Goal: Navigation & Orientation: Find specific page/section

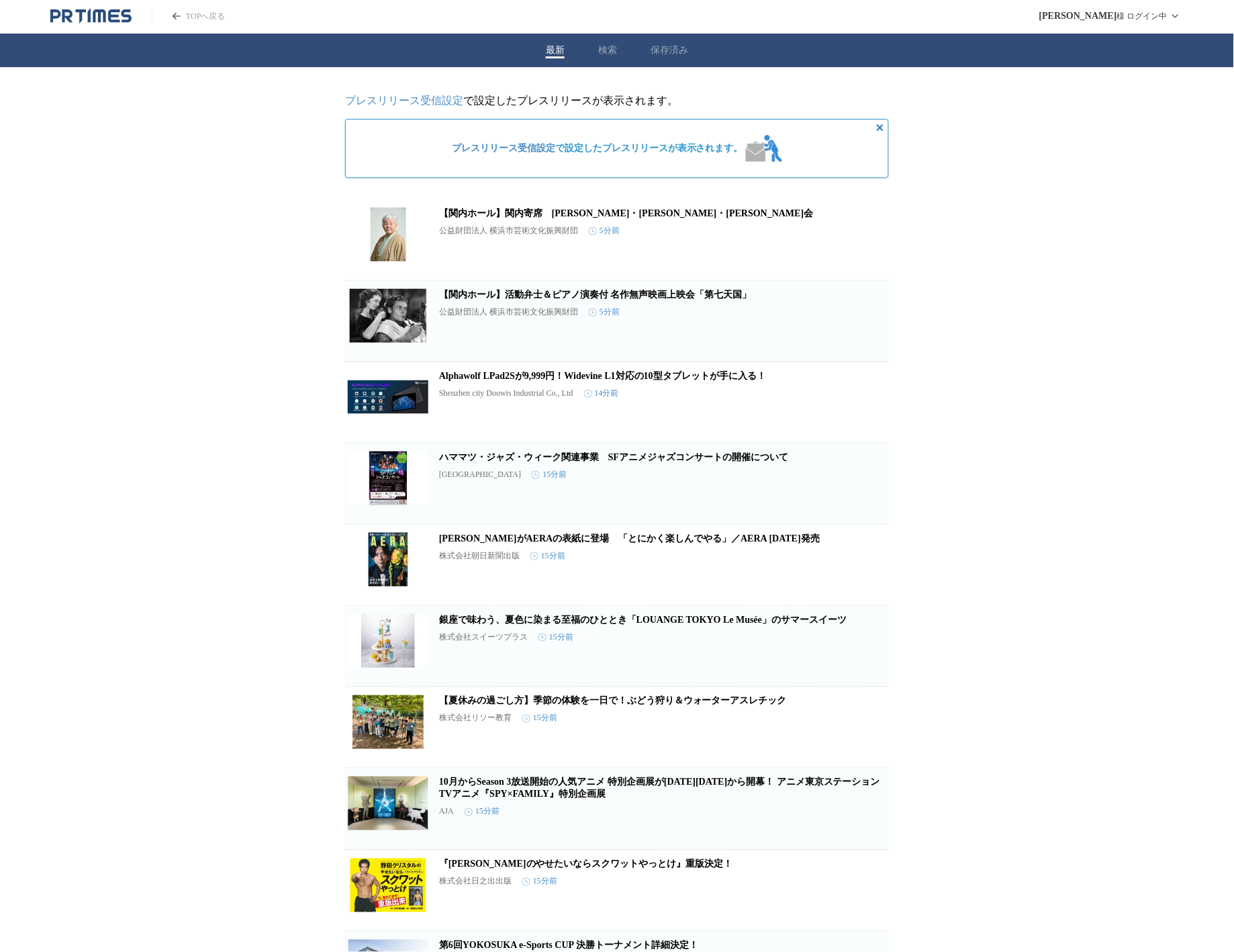
click at [216, 9] on div "TOPへ戻る" at bounding box center [137, 16] width 174 height 16
click at [208, 12] on link "TOPへ戻る" at bounding box center [189, 16] width 74 height 11
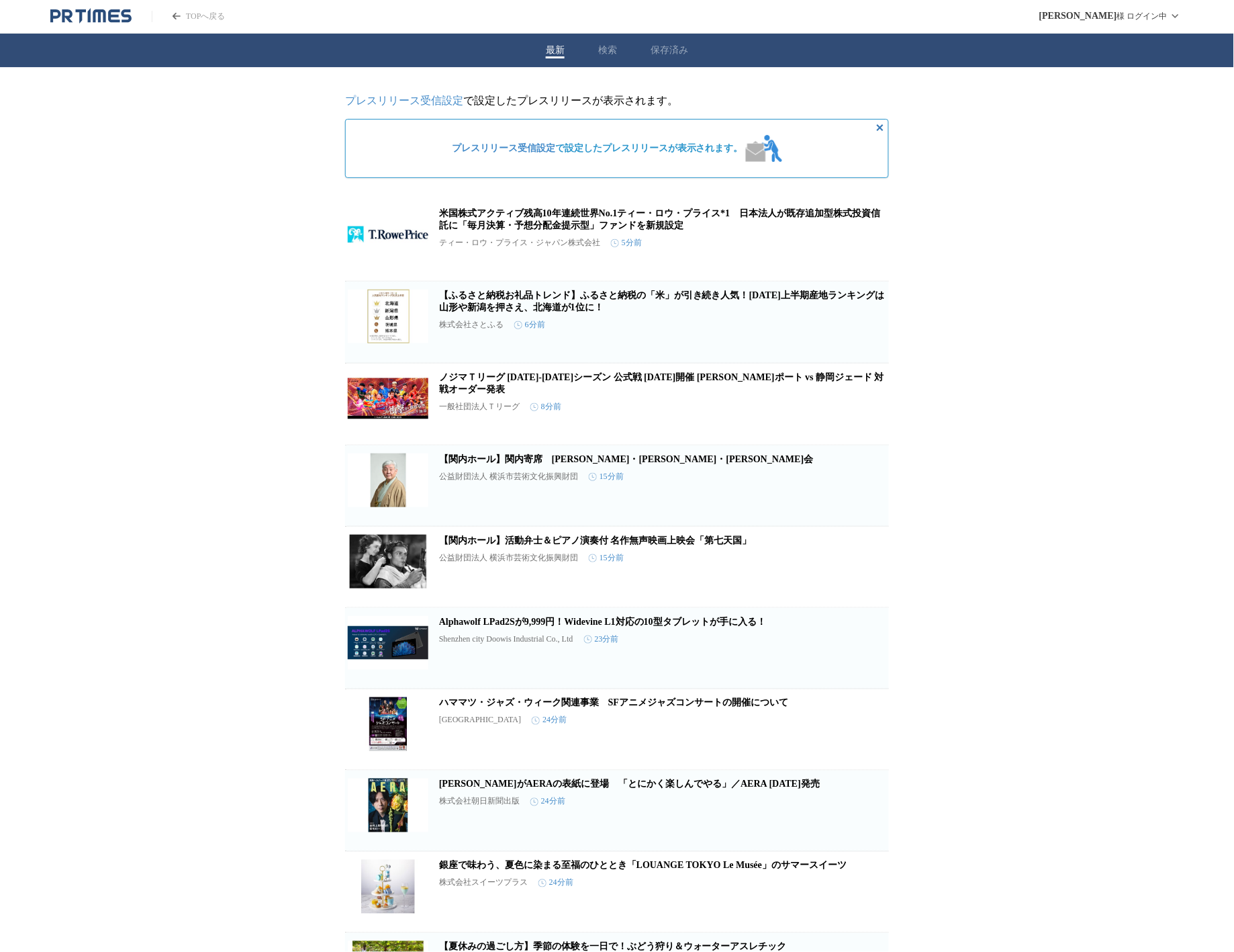
scroll to position [3, 0]
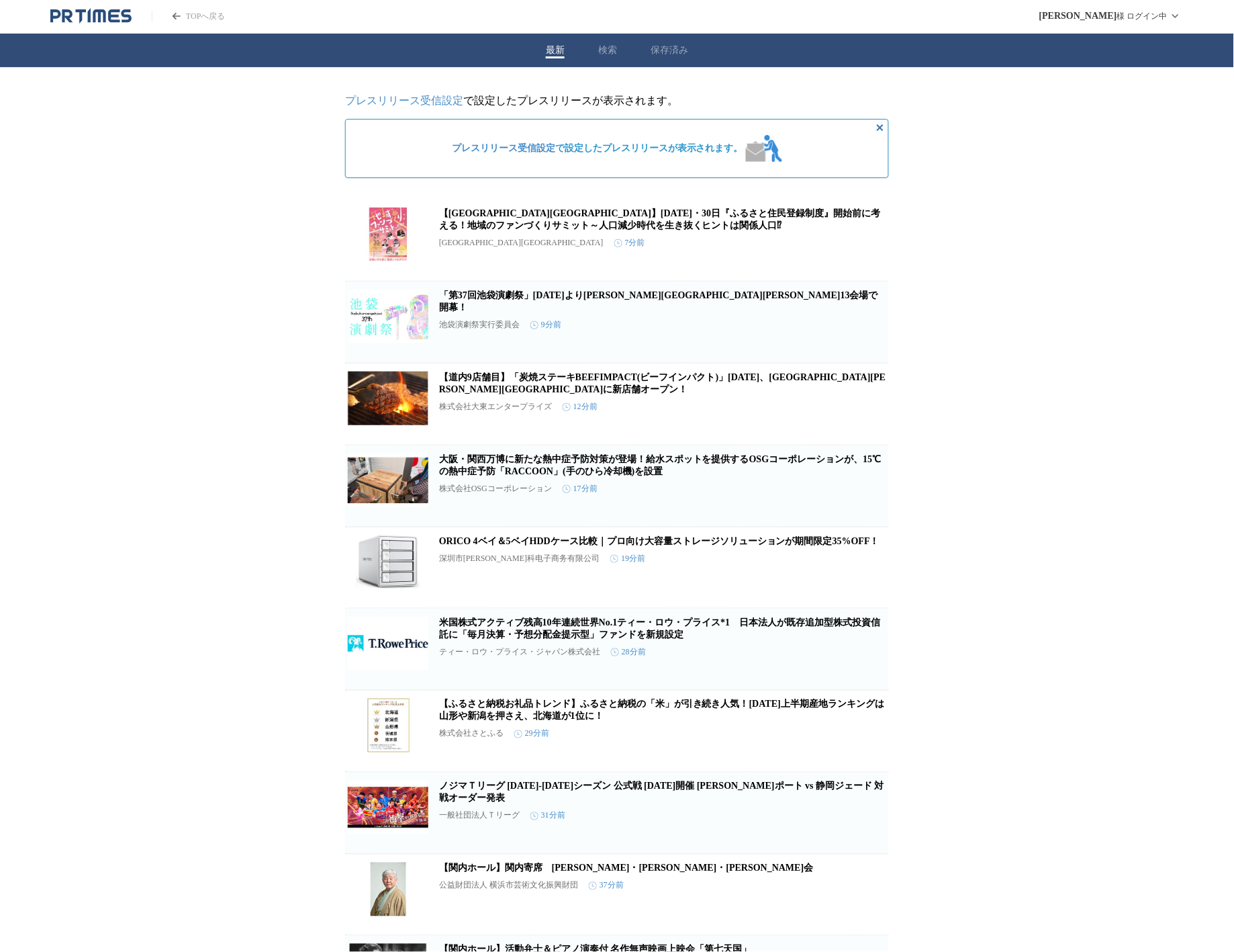
click at [479, 307] on link "「第37回池袋演劇祭」9月2日より東京都豊島区13会場で開幕！" at bounding box center [658, 301] width 439 height 22
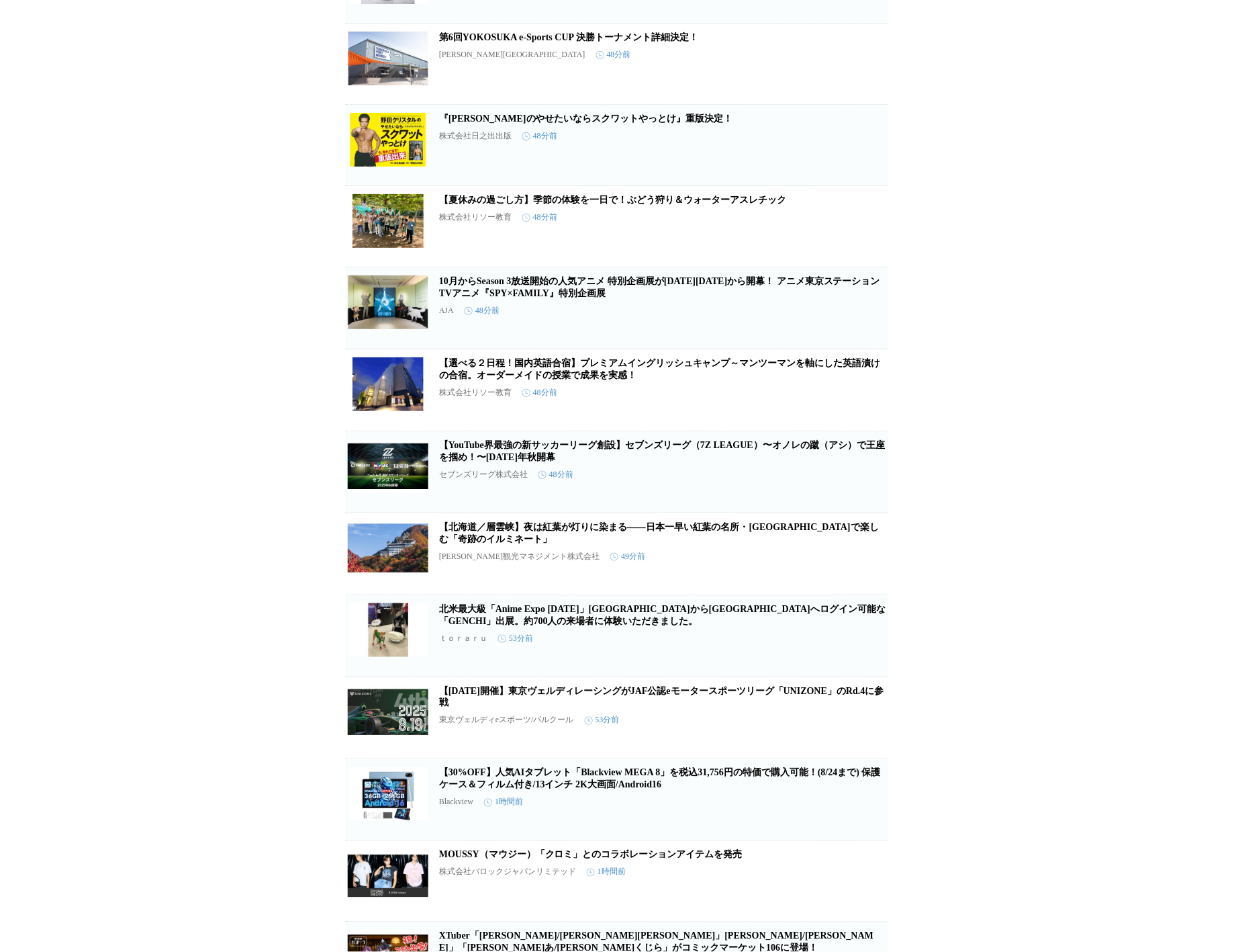
scroll to position [1379, 0]
